Goal: Task Accomplishment & Management: Manage account settings

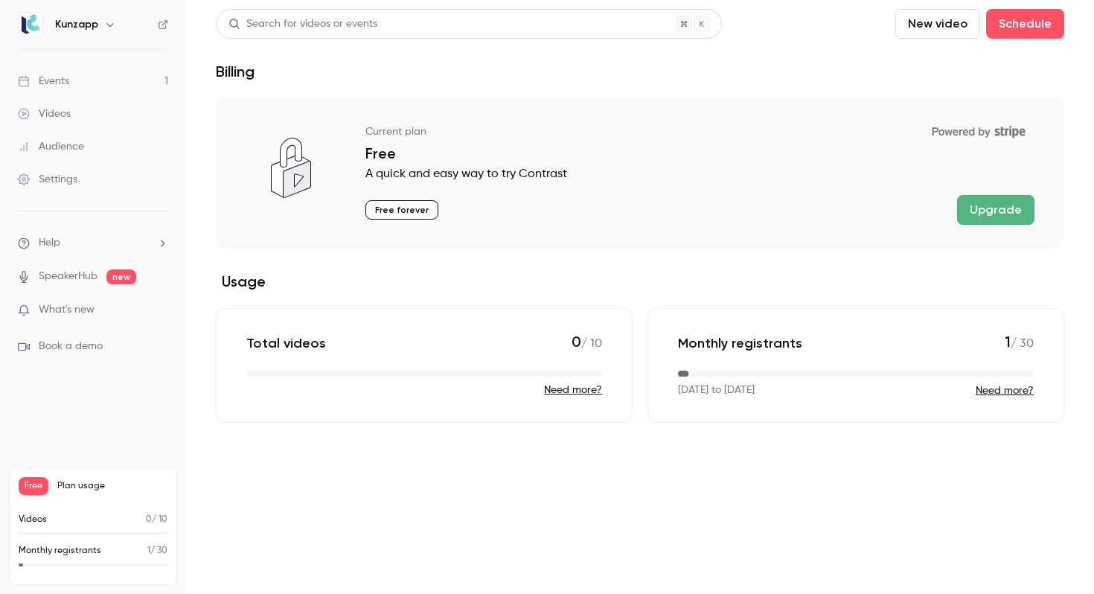
click at [77, 63] on ul "Events 1 Videos Audience Settings" at bounding box center [93, 130] width 186 height 161
click at [80, 74] on link "Events 1" at bounding box center [93, 81] width 186 height 33
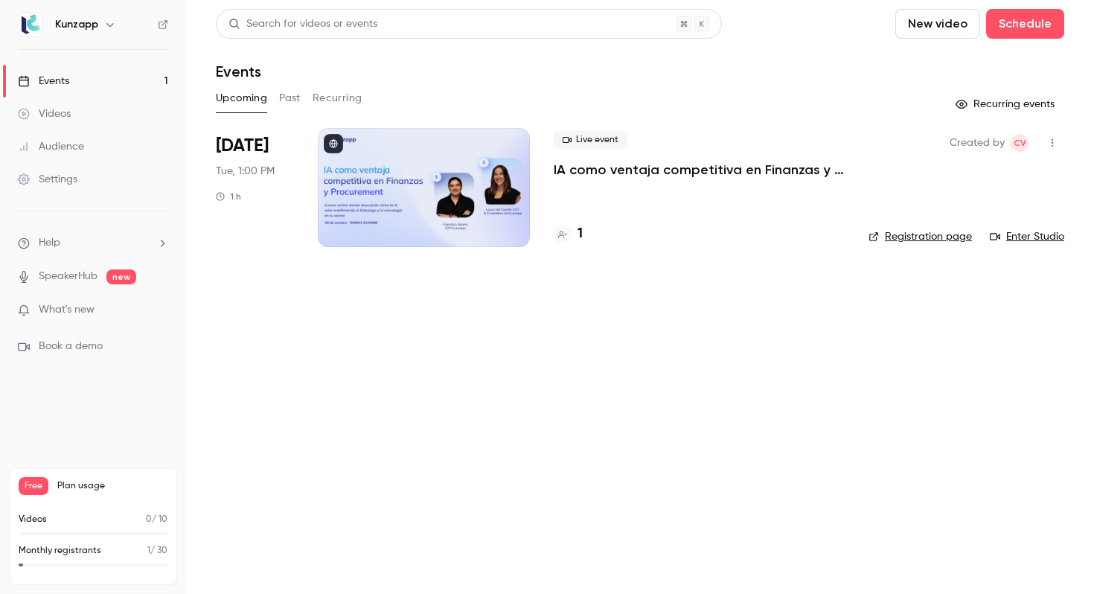
click at [432, 199] on div at bounding box center [424, 187] width 212 height 119
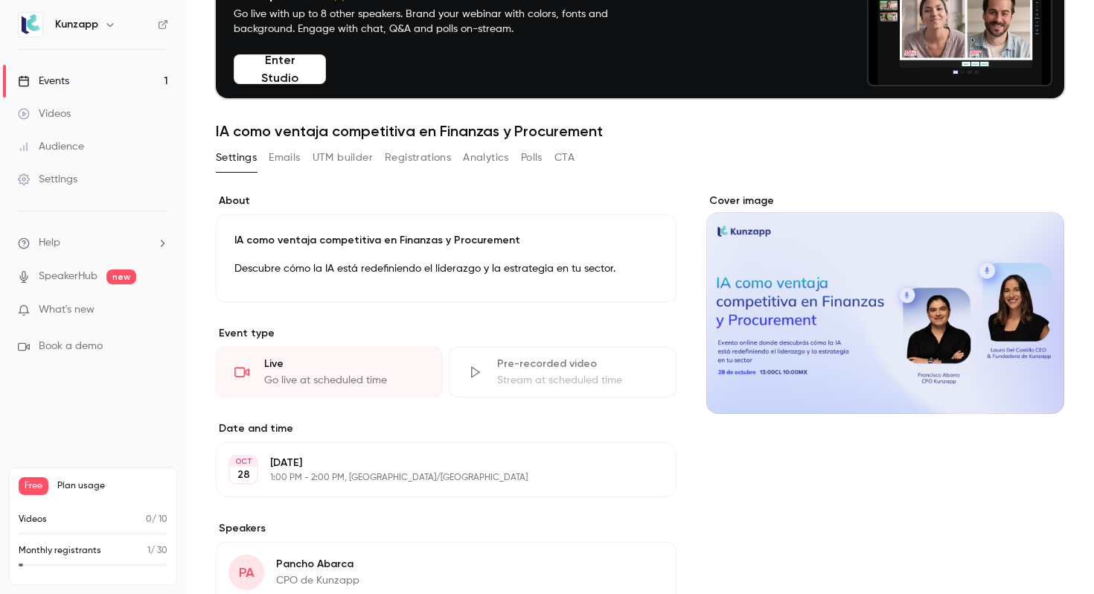
scroll to position [102, 0]
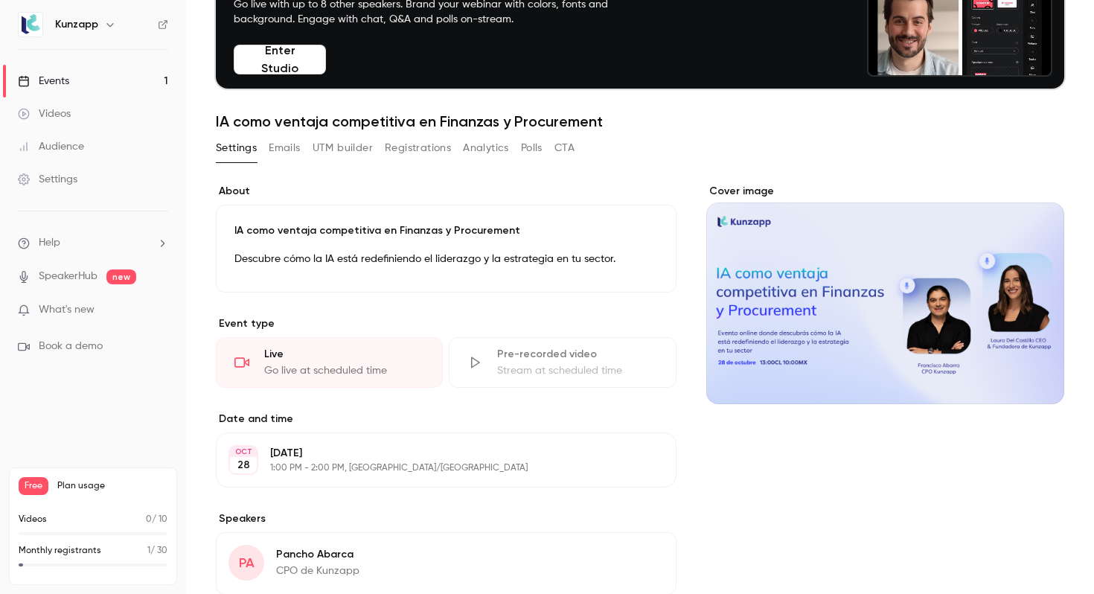
click at [878, 267] on div "Cover image" at bounding box center [885, 294] width 358 height 220
click at [0, 0] on input "Cover image" at bounding box center [0, 0] width 0 height 0
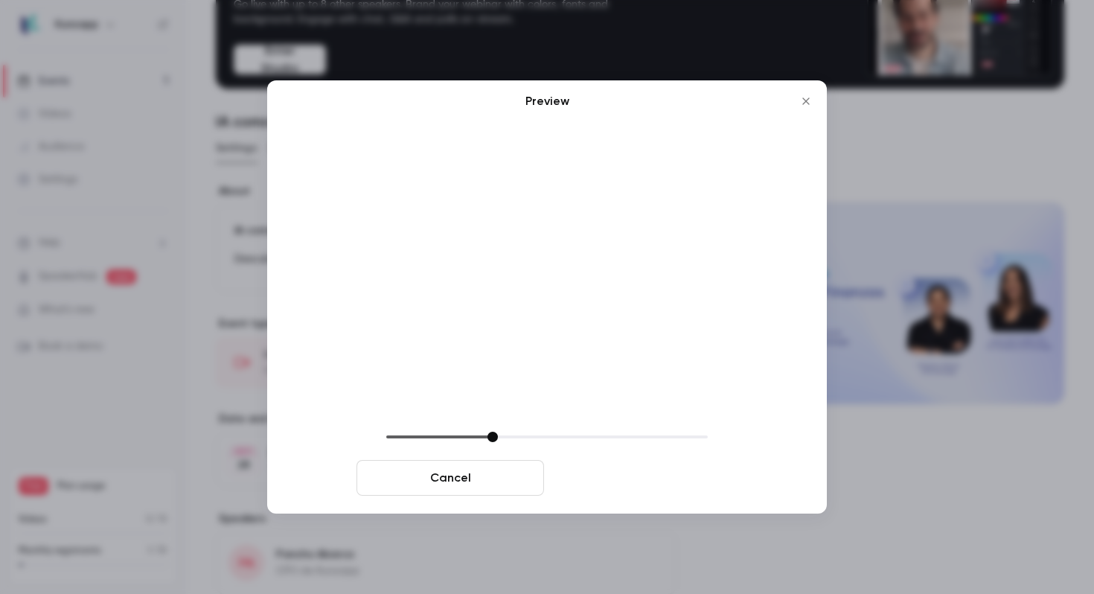
click at [604, 484] on button "Save cover" at bounding box center [644, 478] width 188 height 36
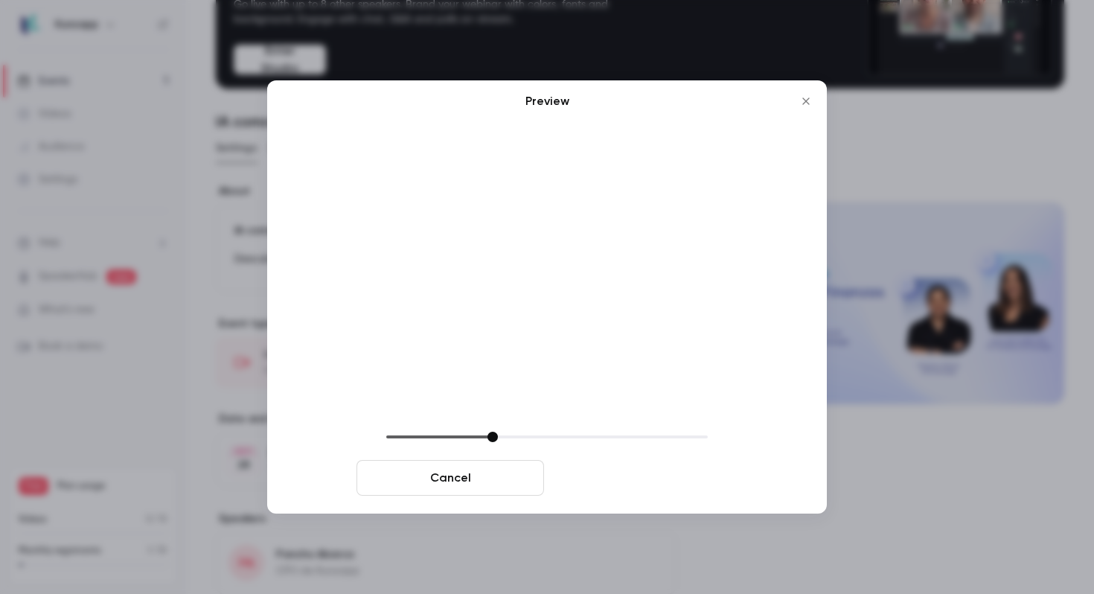
click at [635, 490] on button "Save cover" at bounding box center [644, 478] width 188 height 36
click at [636, 484] on button "Save cover" at bounding box center [644, 478] width 188 height 36
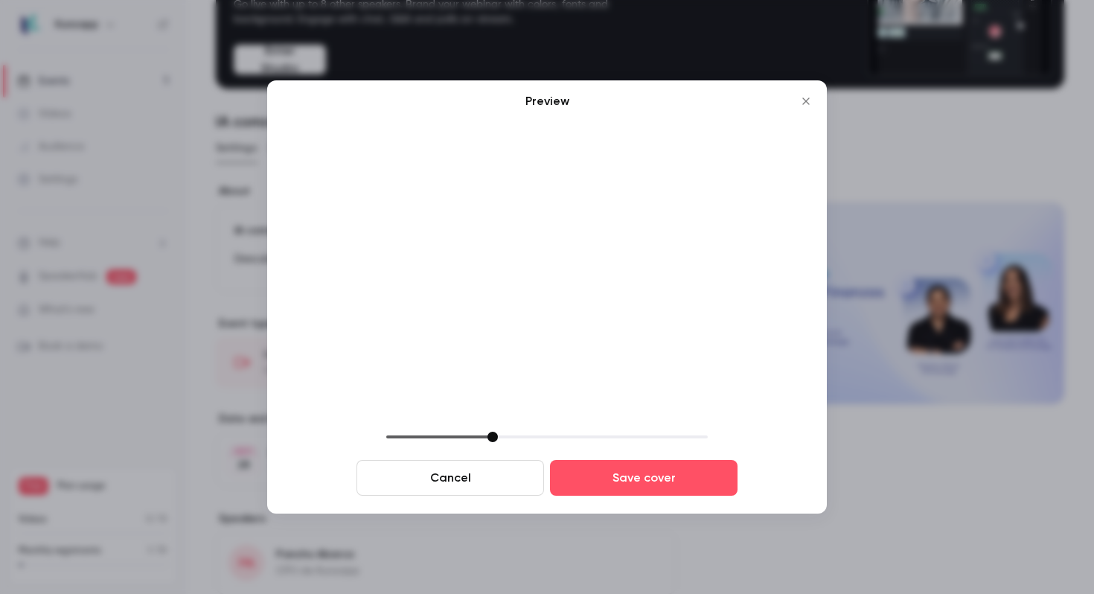
click at [804, 103] on icon "Close" at bounding box center [806, 101] width 18 height 12
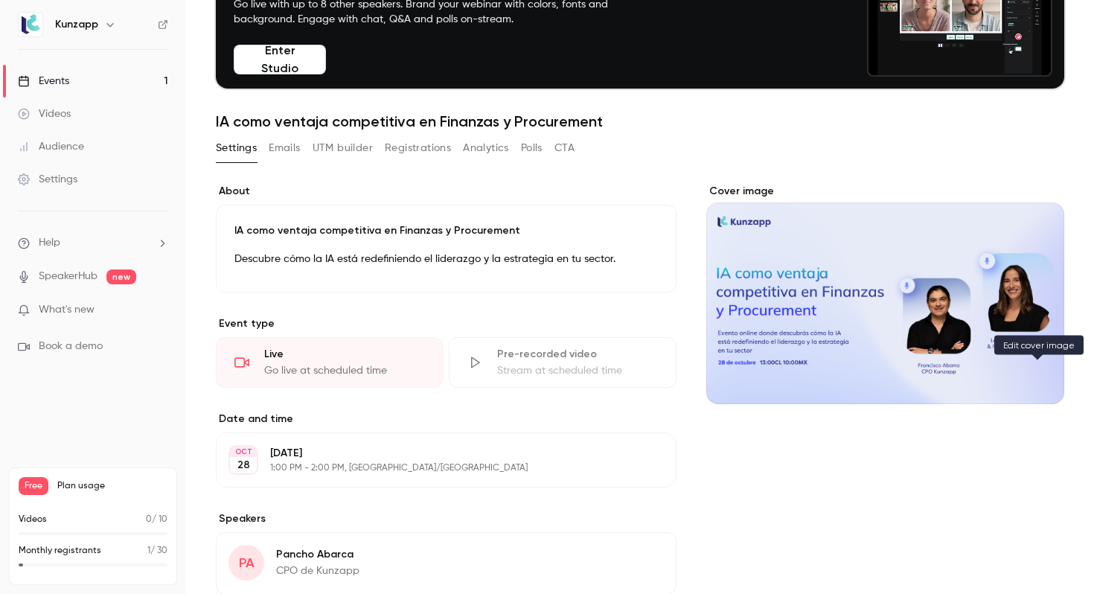
click at [1031, 378] on icon "Cover image" at bounding box center [1037, 377] width 16 height 12
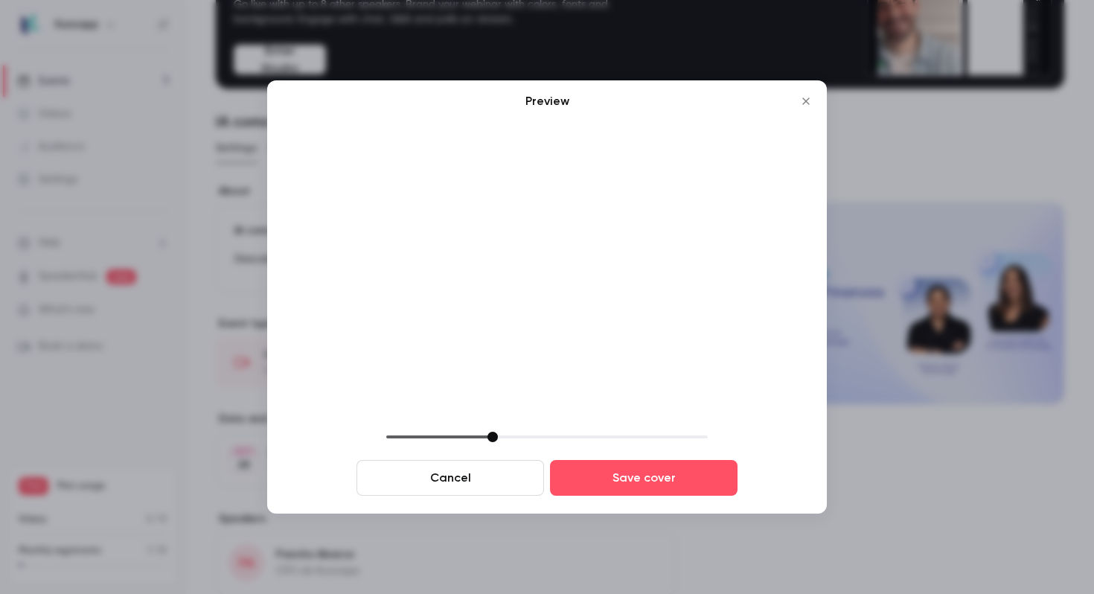
drag, startPoint x: 493, startPoint y: 443, endPoint x: 508, endPoint y: 443, distance: 15.6
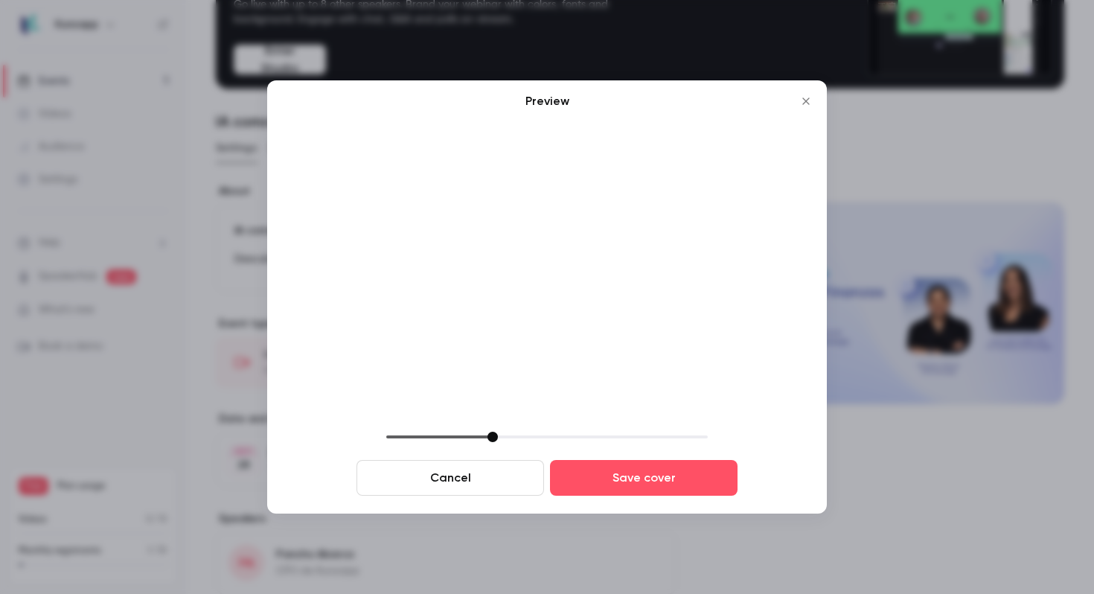
click at [508, 443] on div "Cancel Save cover" at bounding box center [547, 464] width 500 height 64
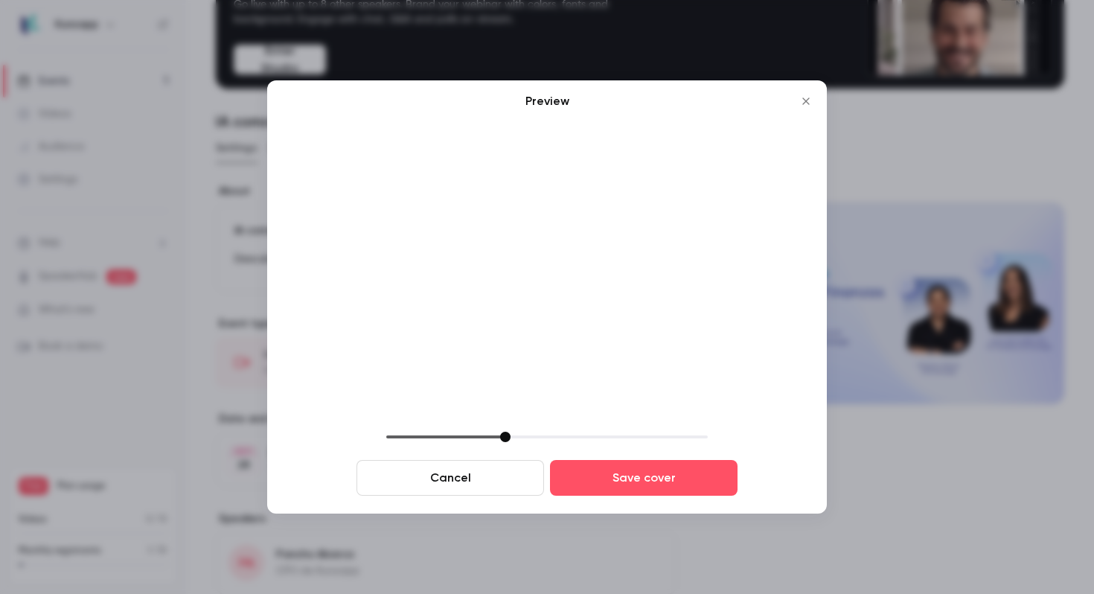
drag, startPoint x: 496, startPoint y: 436, endPoint x: 522, endPoint y: 436, distance: 26.0
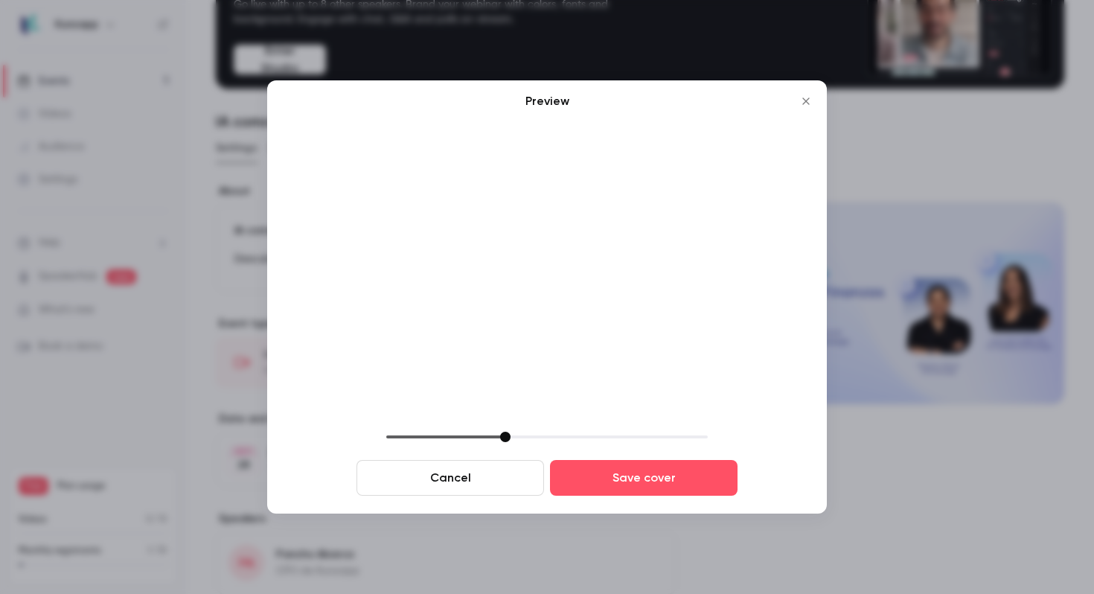
click at [510, 436] on div at bounding box center [505, 437] width 10 height 10
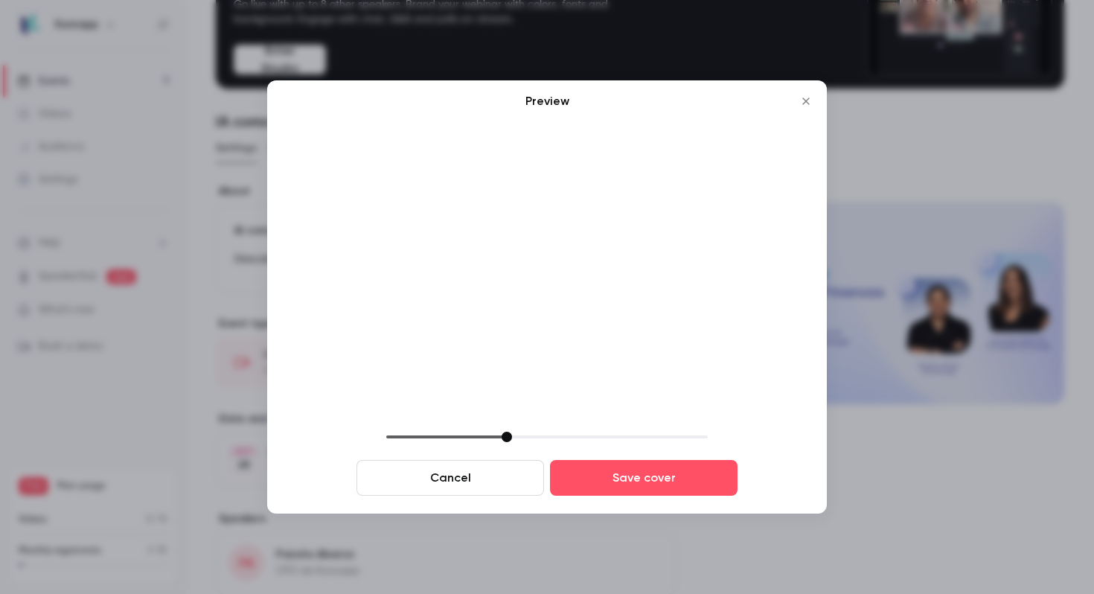
drag, startPoint x: 507, startPoint y: 435, endPoint x: 461, endPoint y: 435, distance: 46.9
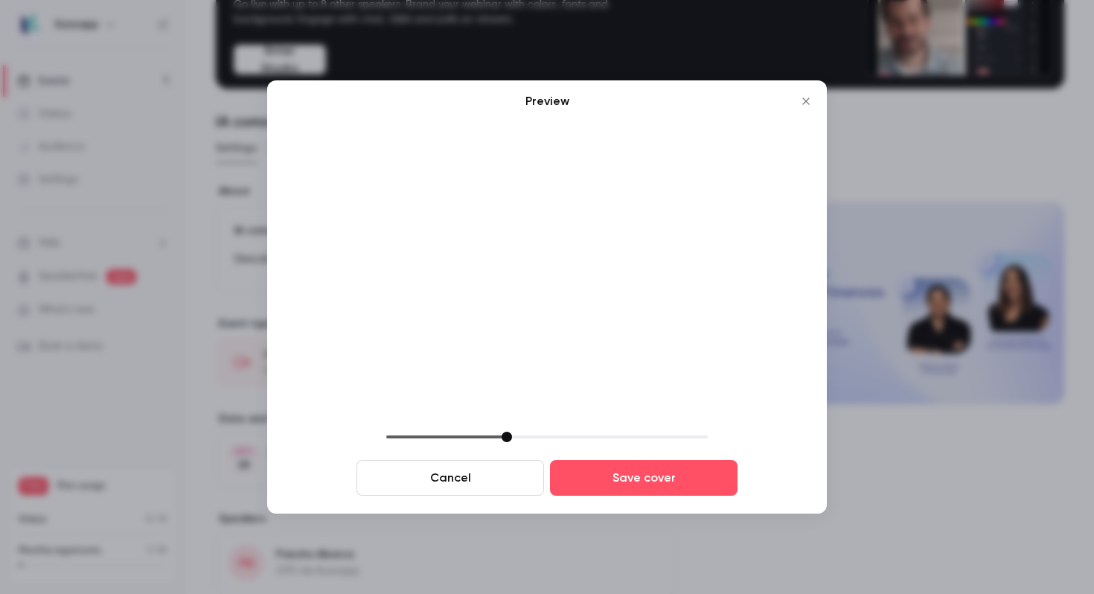
click at [501, 435] on div at bounding box center [506, 437] width 10 height 10
drag, startPoint x: 461, startPoint y: 435, endPoint x: 471, endPoint y: 435, distance: 10.4
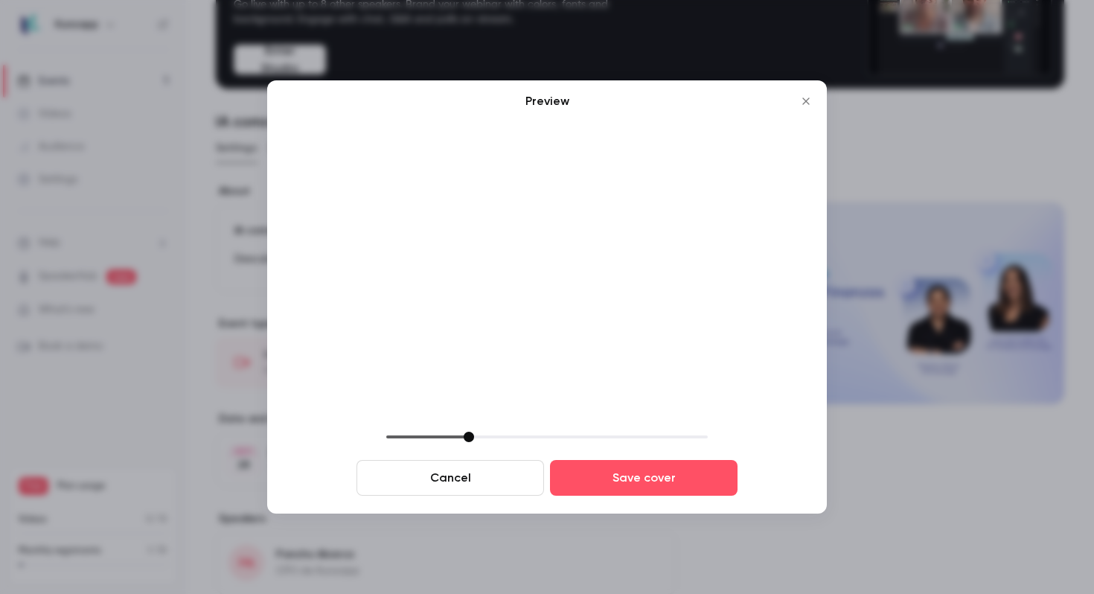
click at [471, 435] on div at bounding box center [469, 437] width 10 height 10
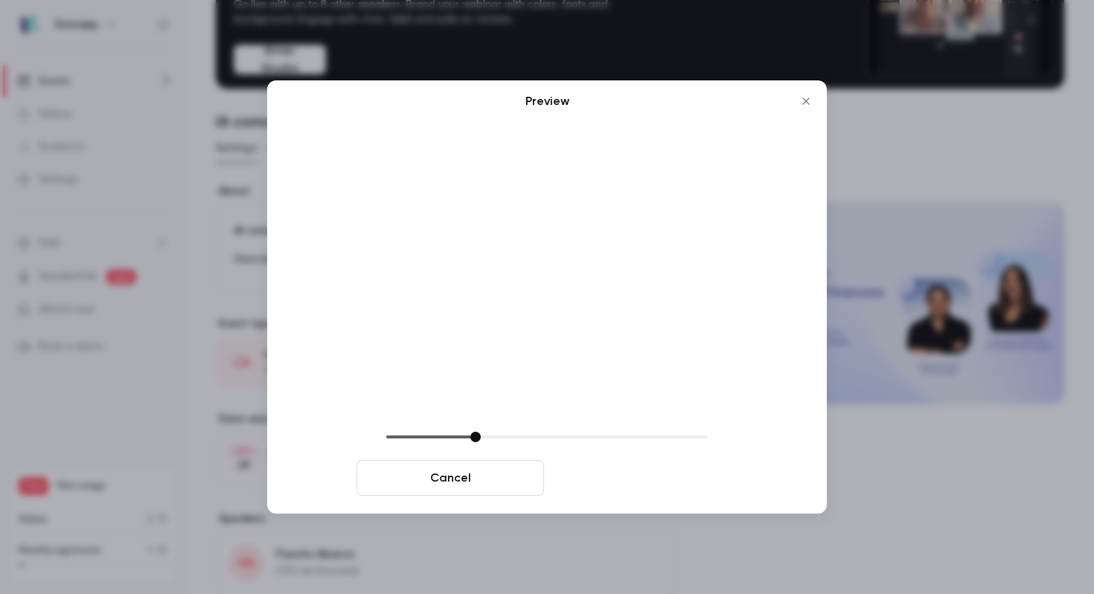
click at [634, 474] on button "Save cover" at bounding box center [644, 478] width 188 height 36
click at [650, 479] on button "Save cover" at bounding box center [644, 478] width 188 height 36
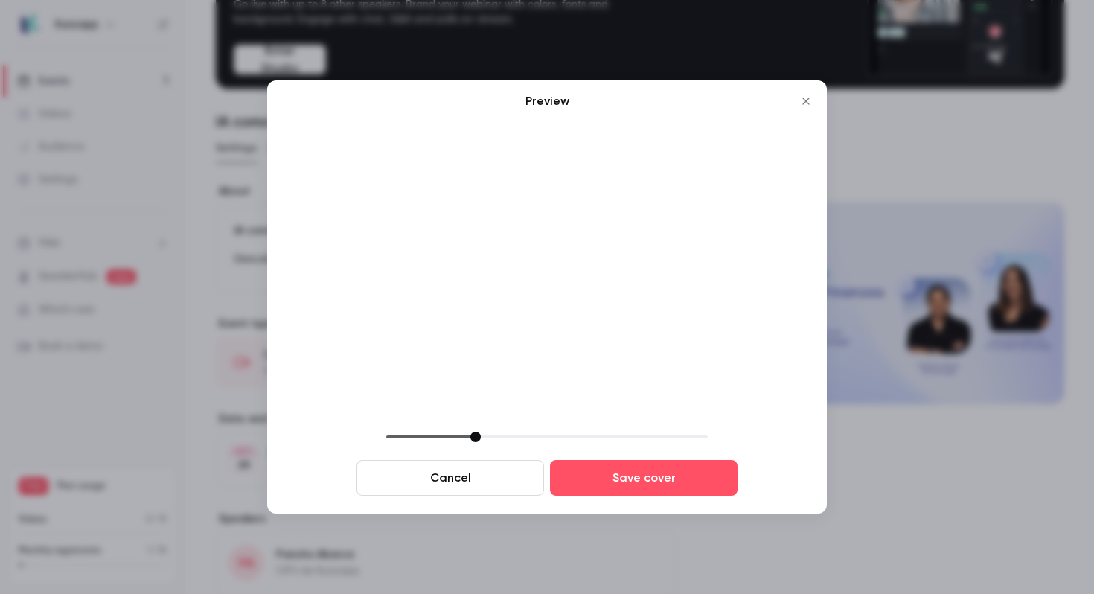
click at [805, 109] on button "Close" at bounding box center [806, 101] width 30 height 30
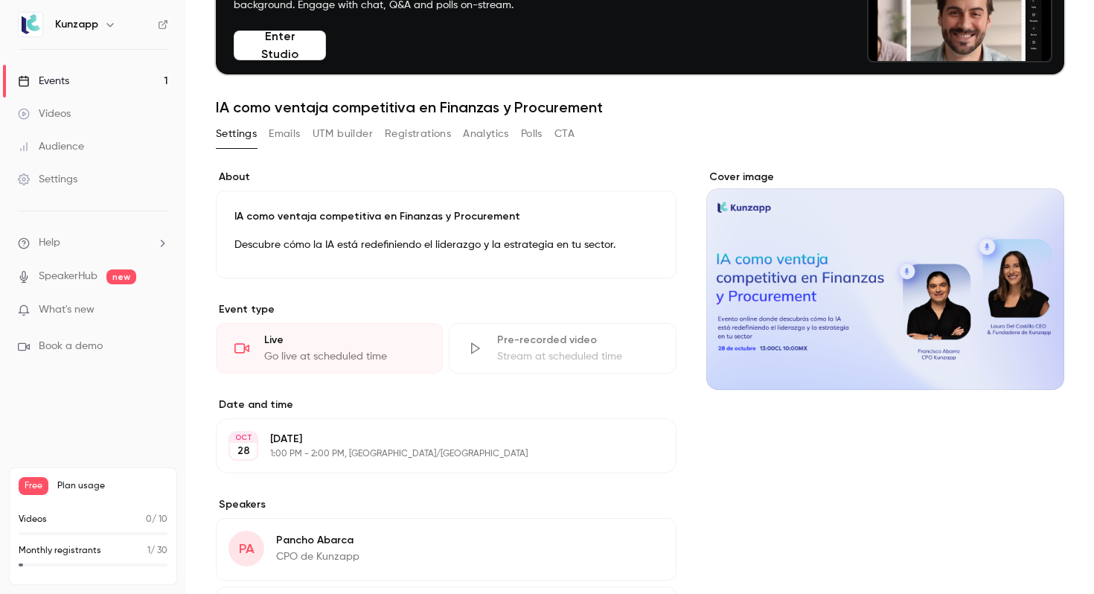
scroll to position [140, 0]
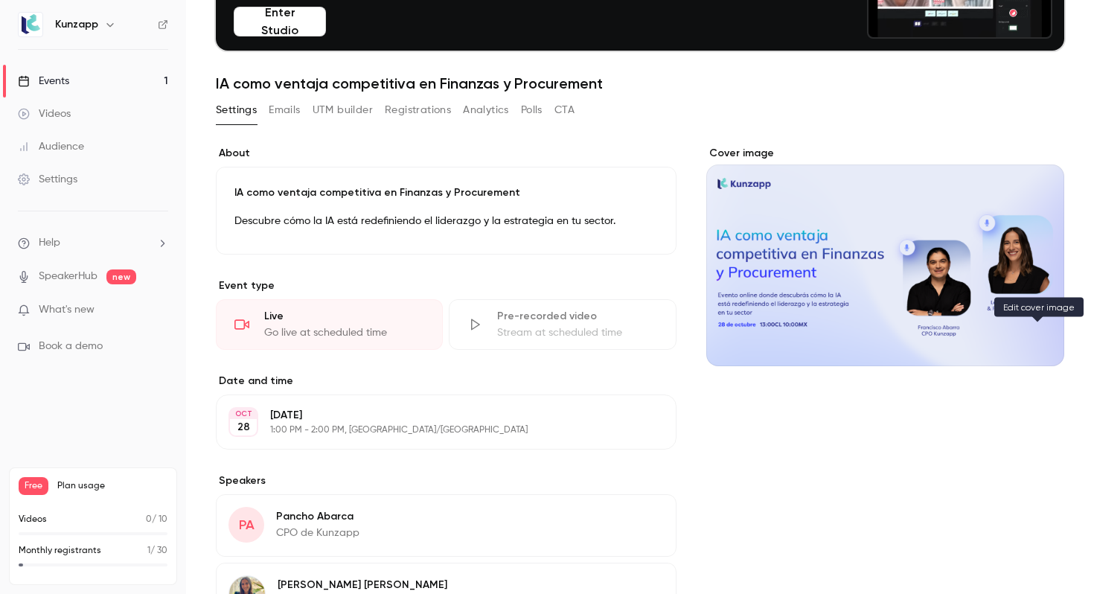
click at [1028, 341] on button "Cover image" at bounding box center [1037, 339] width 30 height 30
click at [1026, 342] on button "Cover image" at bounding box center [1037, 339] width 30 height 30
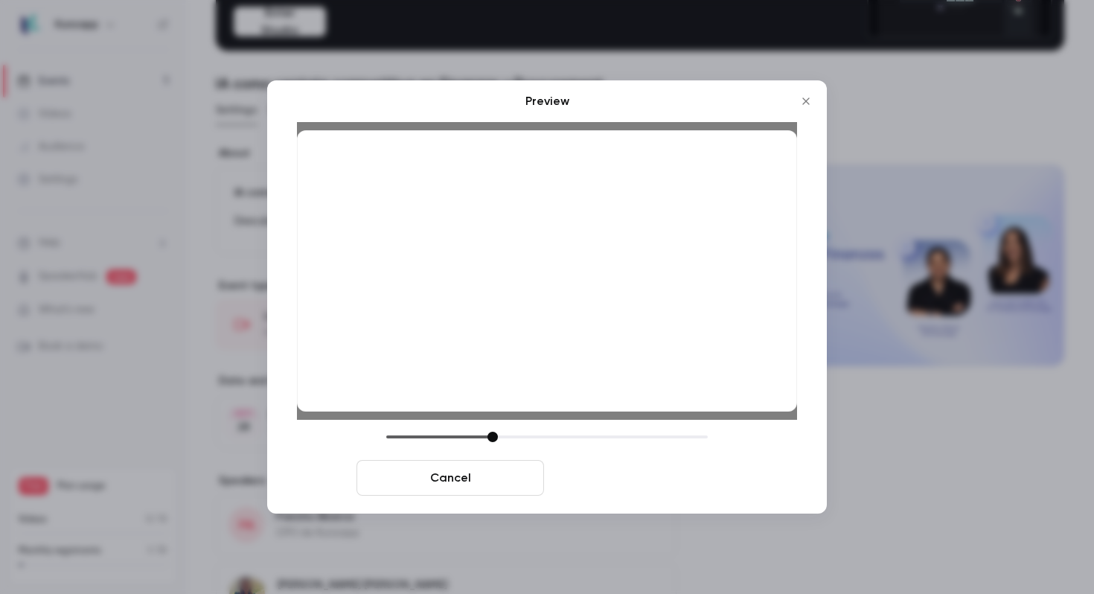
click at [636, 478] on button "Save cover" at bounding box center [644, 478] width 188 height 36
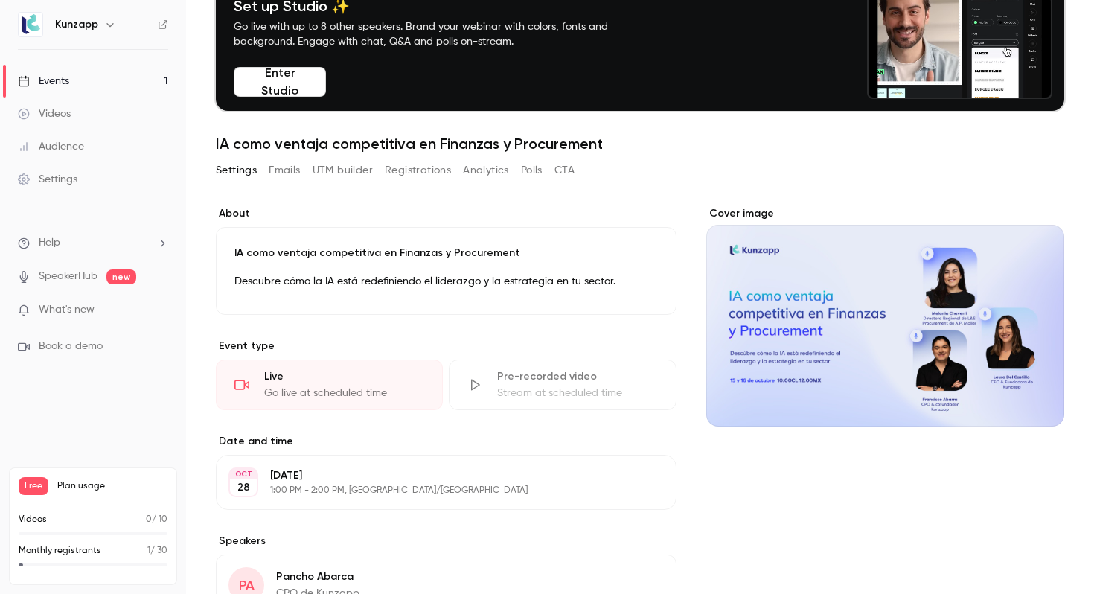
scroll to position [0, 0]
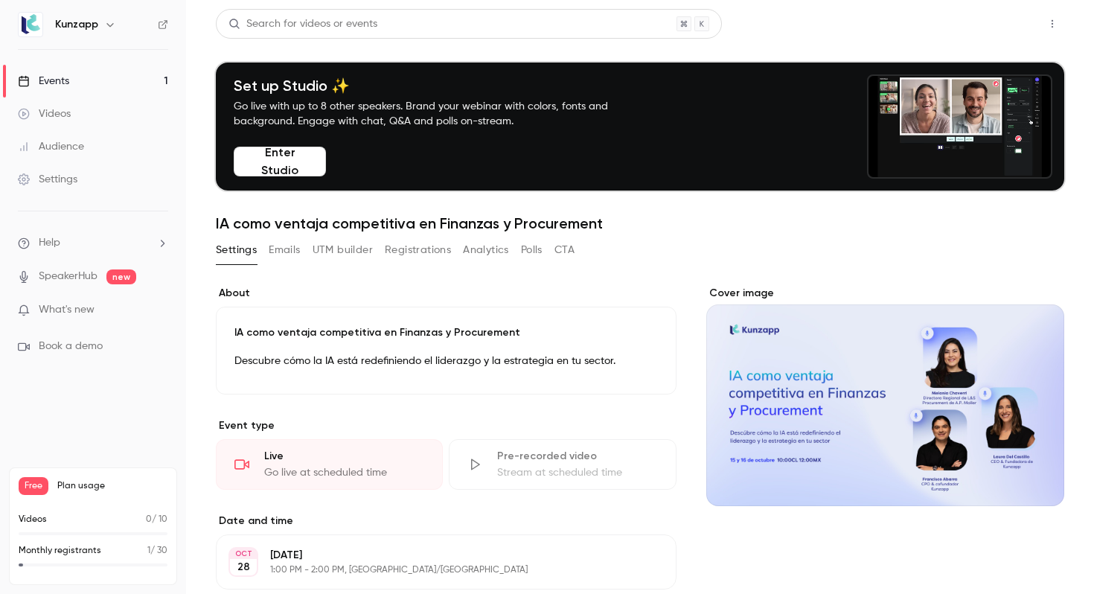
click at [997, 22] on button "Share" at bounding box center [999, 24] width 59 height 30
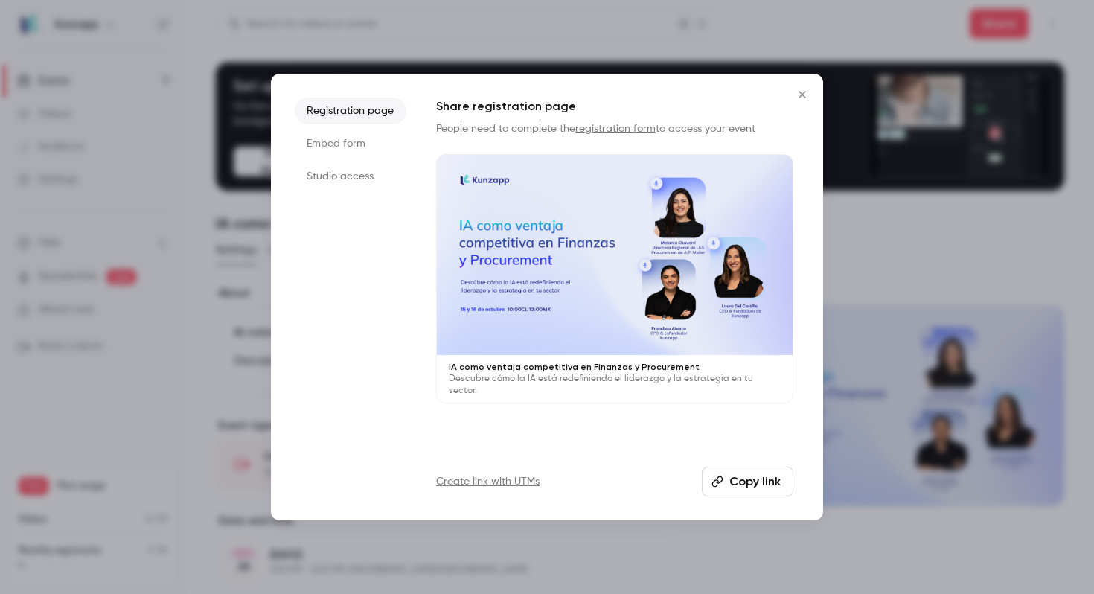
click at [754, 481] on button "Copy link" at bounding box center [748, 482] width 92 height 30
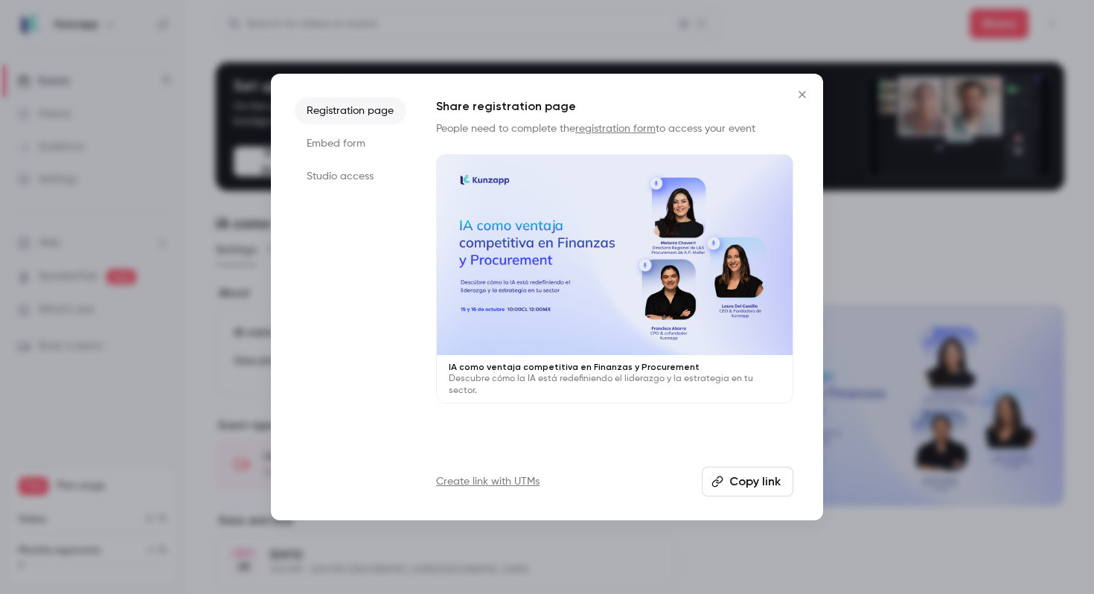
click at [370, 138] on li "Embed form" at bounding box center [351, 143] width 112 height 27
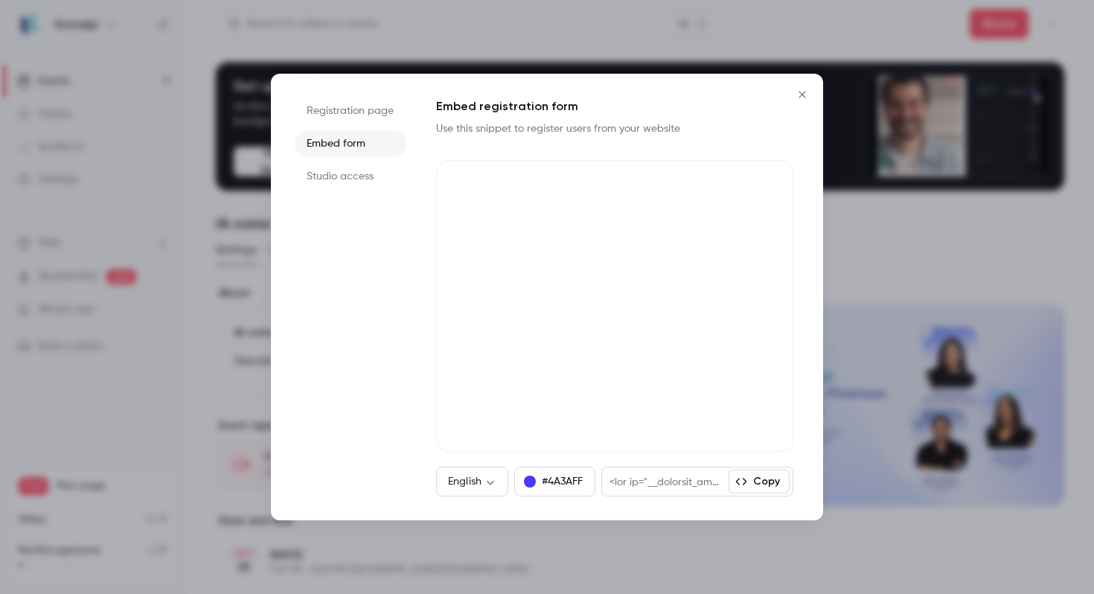
click at [359, 180] on li "Studio access" at bounding box center [351, 176] width 112 height 27
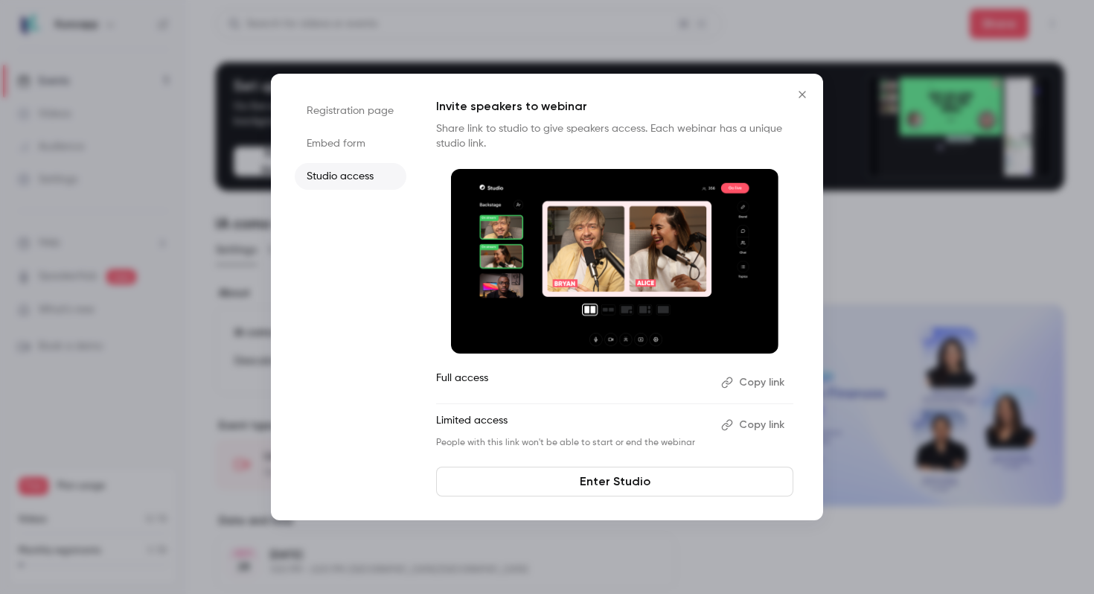
click at [805, 95] on icon "Close" at bounding box center [802, 95] width 18 height 12
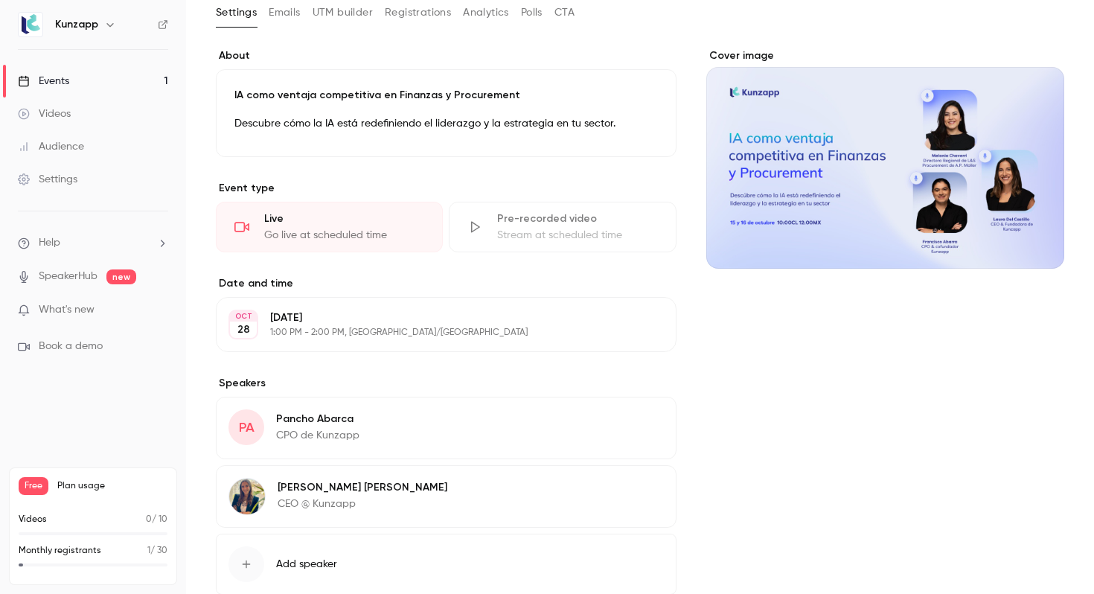
scroll to position [330, 0]
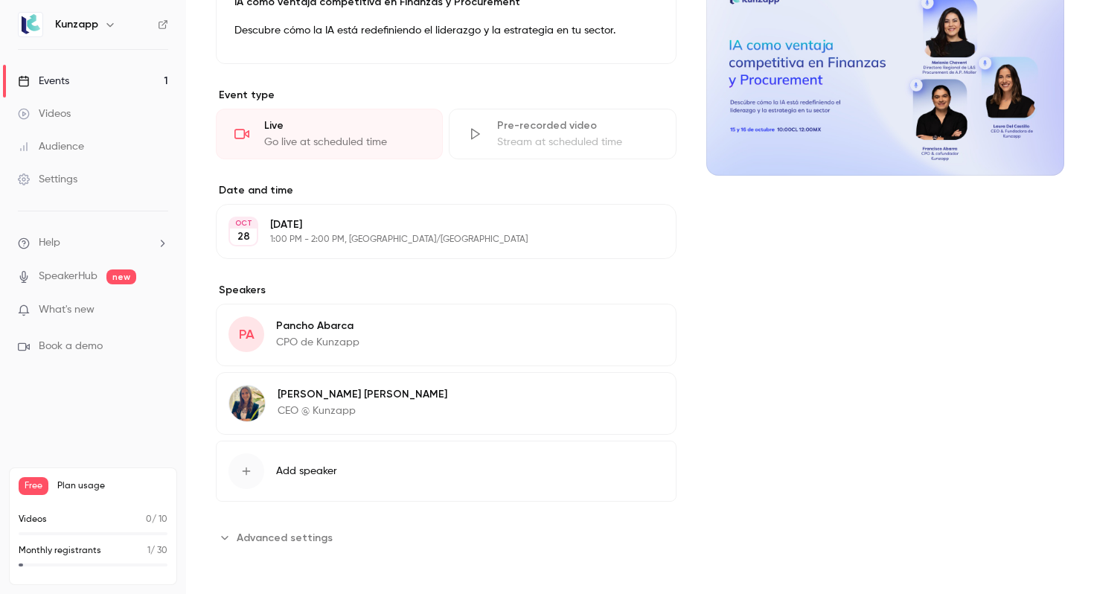
click at [618, 336] on button "Edit" at bounding box center [636, 328] width 54 height 24
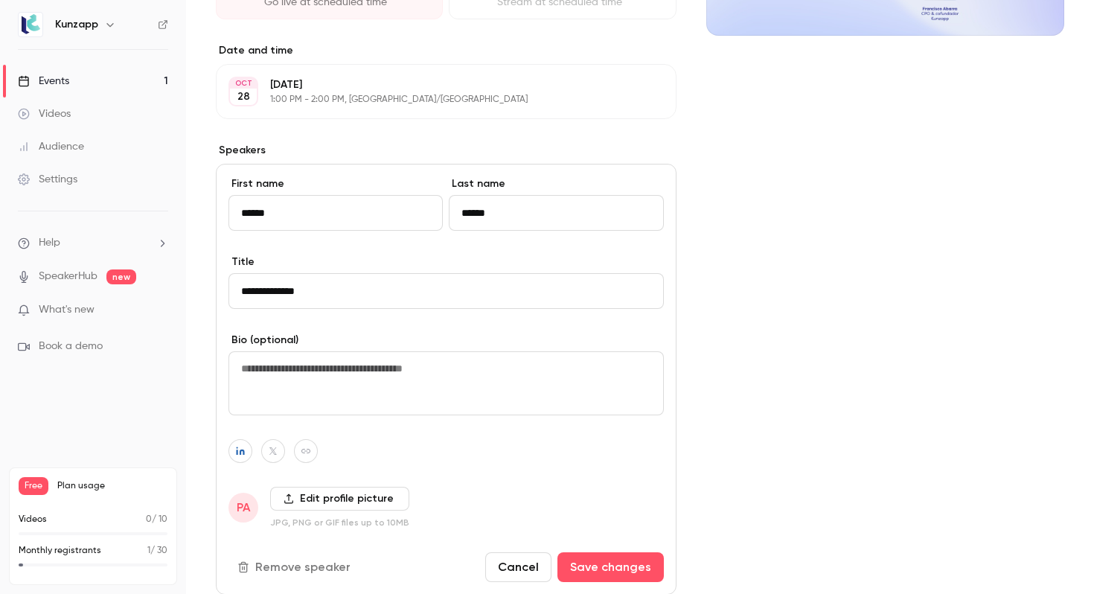
scroll to position [579, 0]
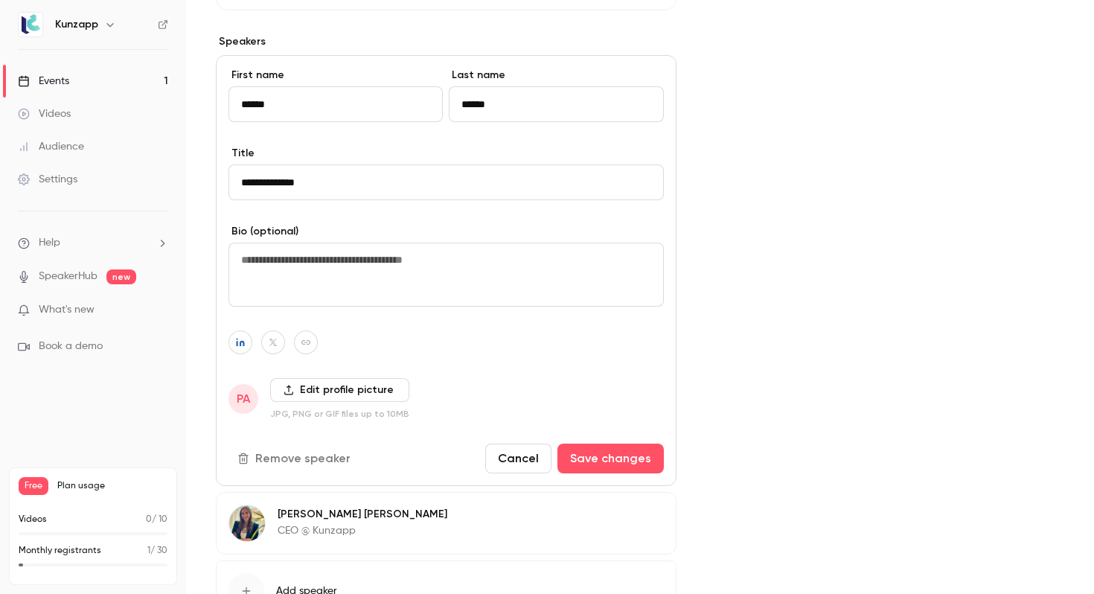
click at [343, 393] on label "Edit profile picture" at bounding box center [339, 390] width 139 height 24
click at [0, 0] on input "Edit profile picture" at bounding box center [0, 0] width 0 height 0
click at [811, 249] on div "Cover image" at bounding box center [885, 188] width 358 height 962
click at [499, 460] on button "Cancel" at bounding box center [518, 458] width 66 height 30
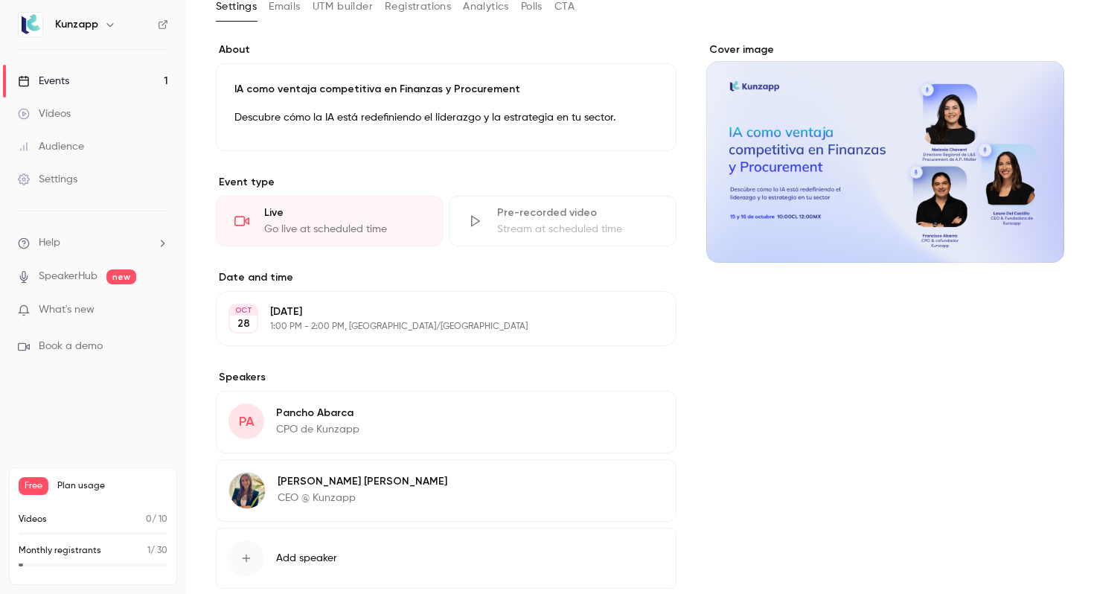
scroll to position [253, 0]
